Goal: Use online tool/utility: Utilize a website feature to perform a specific function

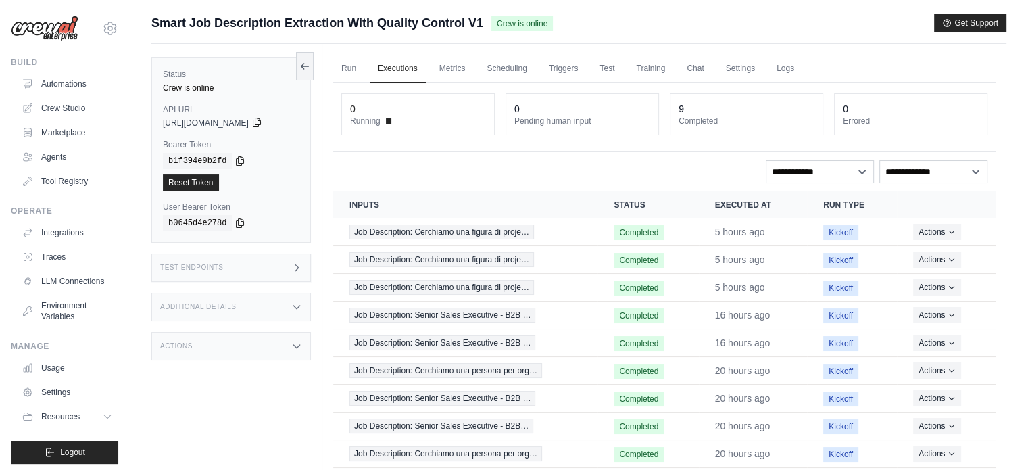
click at [262, 125] on icon at bounding box center [256, 122] width 11 height 11
click at [235, 158] on icon at bounding box center [240, 160] width 11 height 11
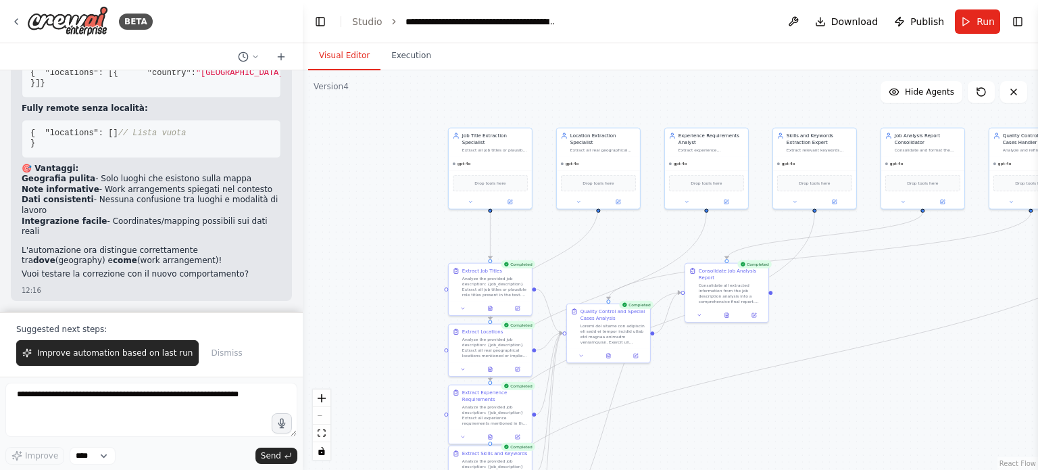
drag, startPoint x: 461, startPoint y: 131, endPoint x: 585, endPoint y: 109, distance: 125.7
click at [585, 107] on div ".deletable-edge-delete-btn { width: 20px; height: 20px; border: 0px solid #ffff…" at bounding box center [670, 269] width 735 height 399
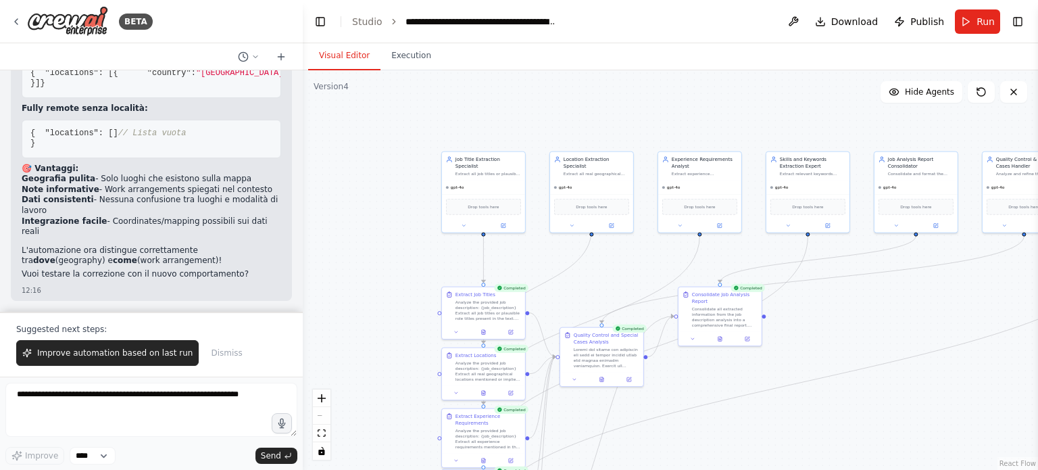
click at [987, 23] on span "Run" at bounding box center [986, 22] width 18 height 14
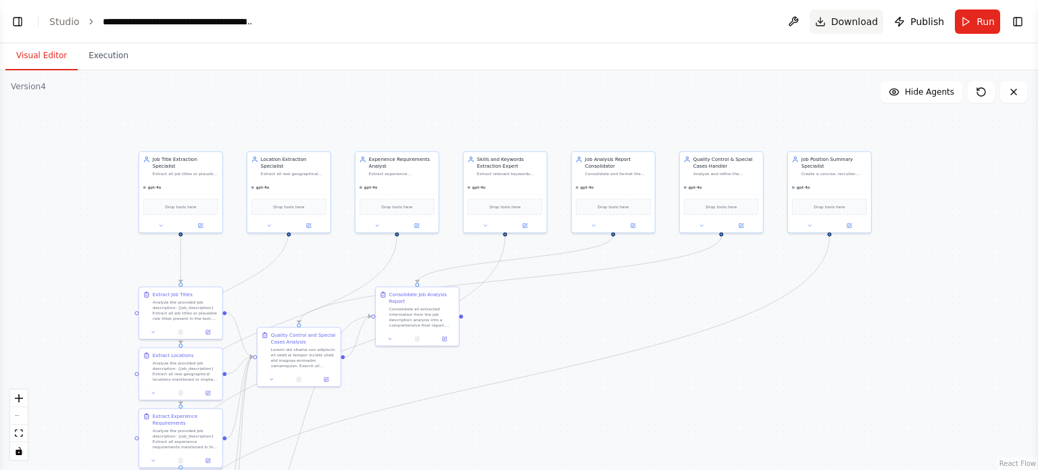
select select "****"
click at [861, 24] on span "Download" at bounding box center [854, 22] width 47 height 14
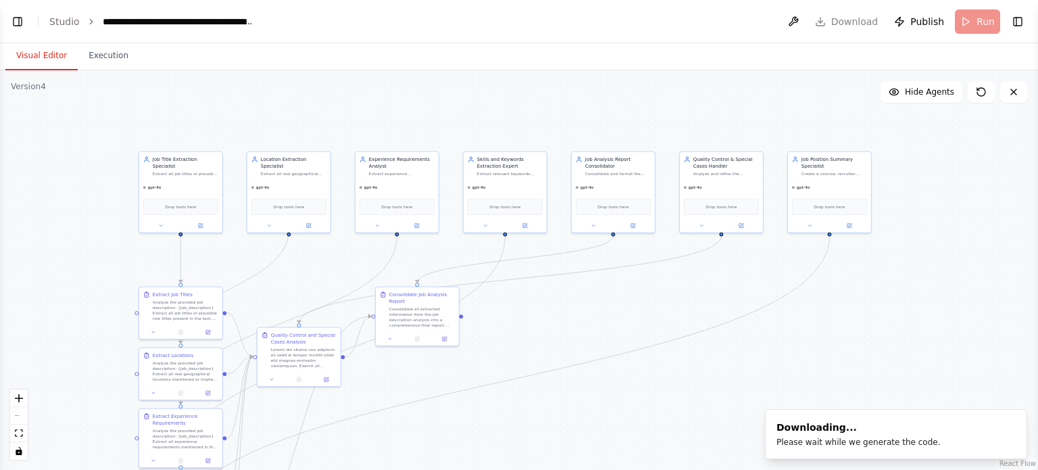
scroll to position [9553, 0]
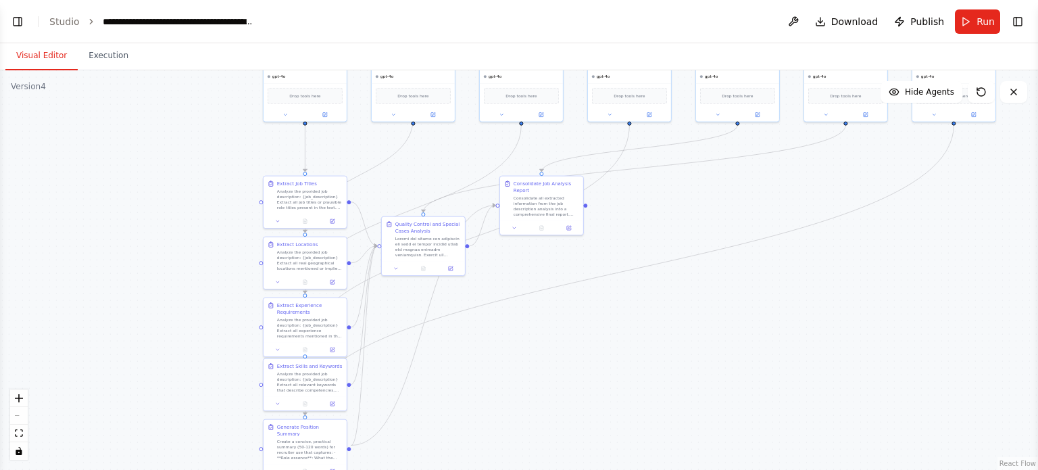
drag, startPoint x: 240, startPoint y: 237, endPoint x: 361, endPoint y: 155, distance: 146.0
click at [360, 150] on div ".deletable-edge-delete-btn { width: 20px; height: 20px; border: 0px solid #ffff…" at bounding box center [519, 269] width 1038 height 399
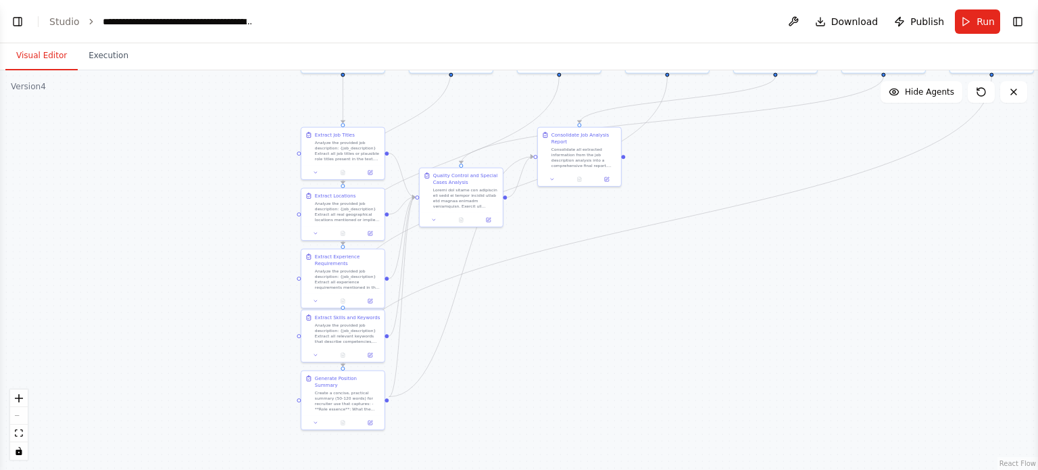
drag, startPoint x: 184, startPoint y: 300, endPoint x: 210, endPoint y: 255, distance: 52.4
click at [210, 255] on div ".deletable-edge-delete-btn { width: 20px; height: 20px; border: 0px solid #ffff…" at bounding box center [519, 269] width 1038 height 399
